Goal: Register for event/course

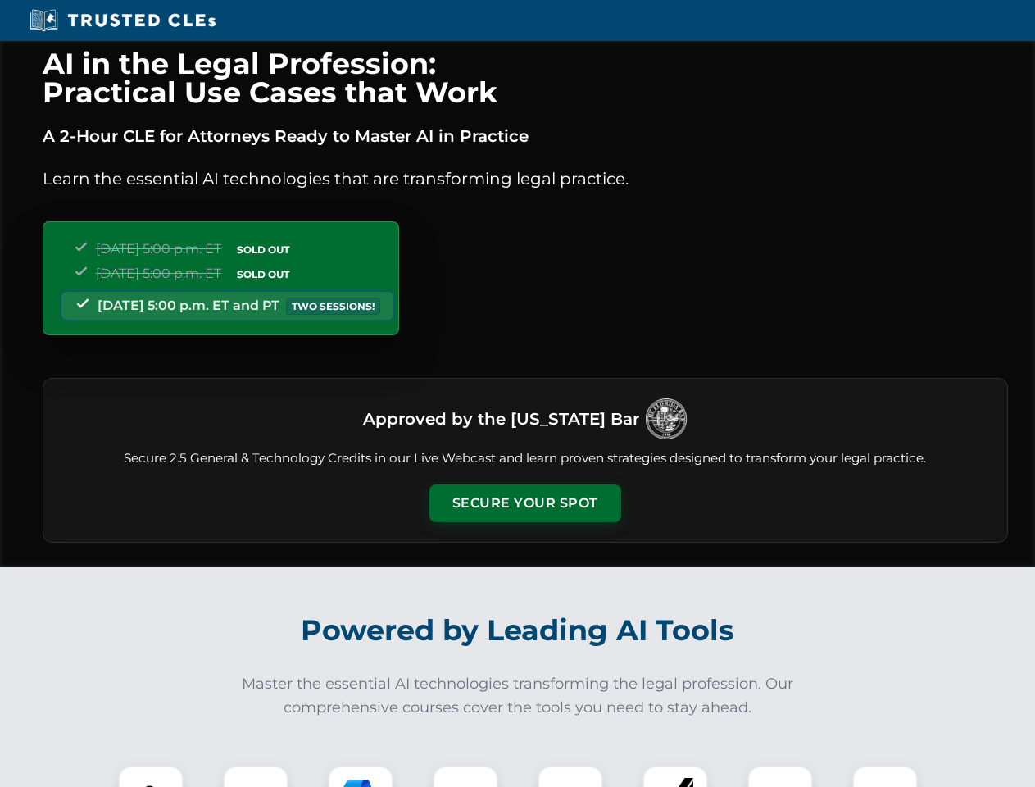
click at [525, 503] on button "Secure Your Spot" at bounding box center [526, 503] width 192 height 38
click at [151, 776] on img at bounding box center [151, 799] width 48 height 48
